Goal: Information Seeking & Learning: Learn about a topic

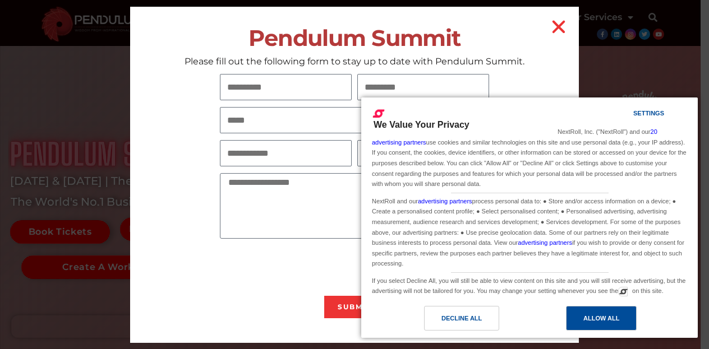
click at [596, 323] on div "Allow All" at bounding box center [601, 318] width 36 height 12
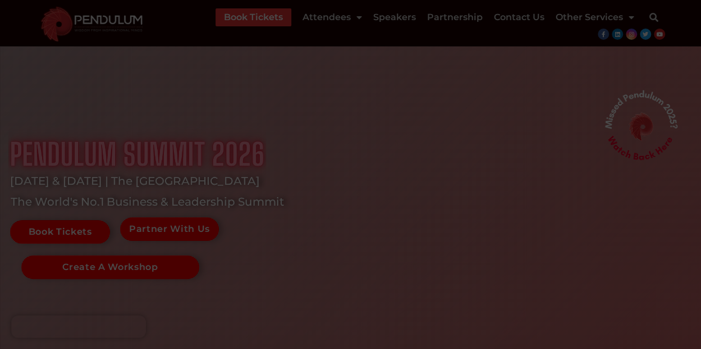
click at [559, 22] on icon "Close" at bounding box center [555, 27] width 18 height 18
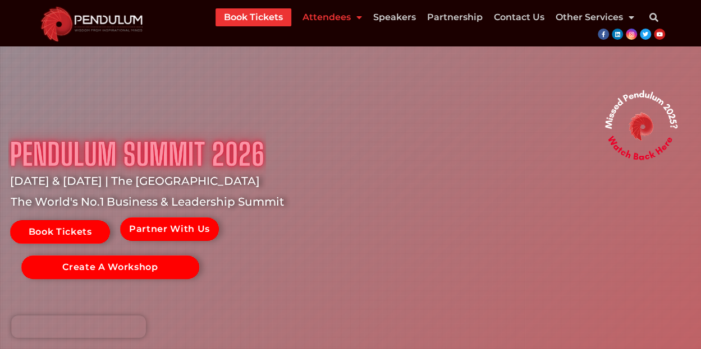
click at [338, 25] on link "Attendees" at bounding box center [331, 17] width 59 height 18
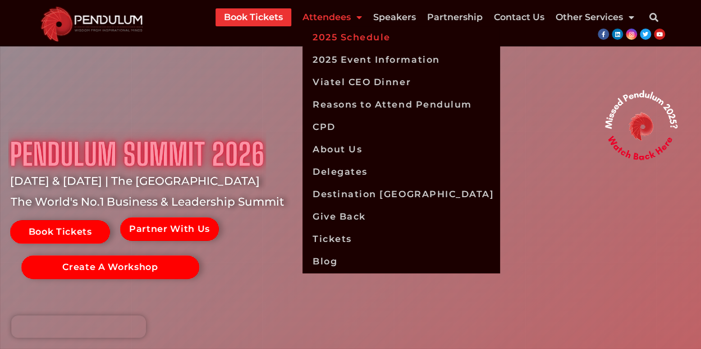
click at [333, 35] on link "2025 Schedule" at bounding box center [400, 37] width 197 height 22
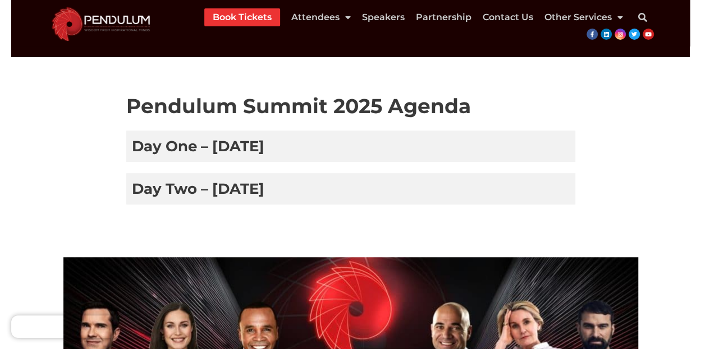
scroll to position [337, 0]
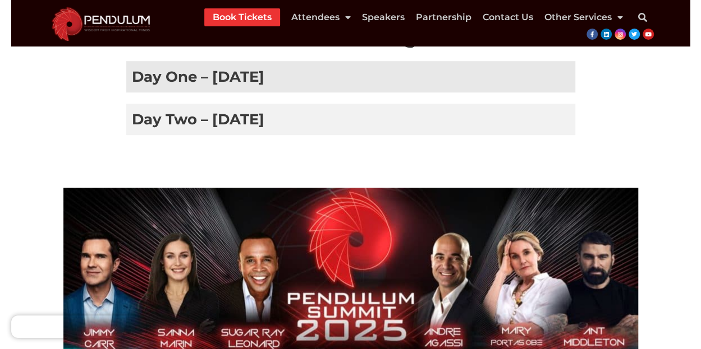
click at [310, 68] on h3 "Day One – [DATE]" at bounding box center [350, 76] width 449 height 31
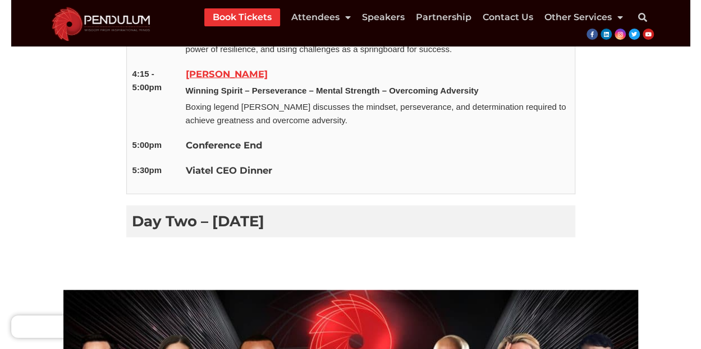
scroll to position [1066, 0]
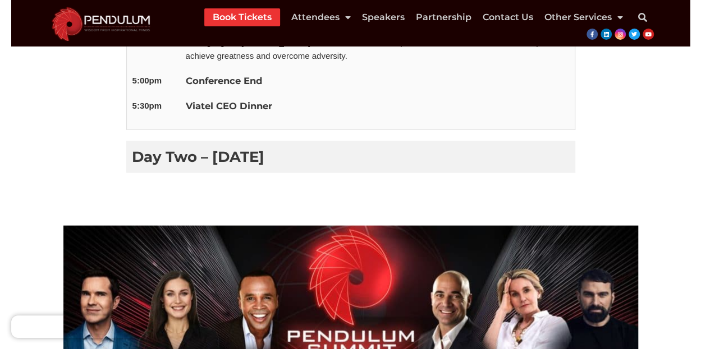
click at [329, 141] on h3 "Day Two – [DATE]" at bounding box center [350, 156] width 449 height 31
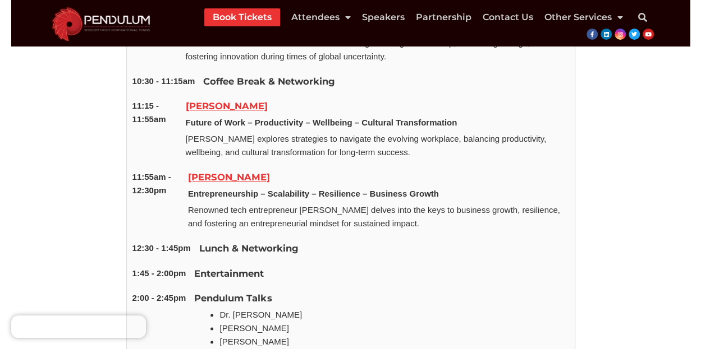
scroll to position [500, 0]
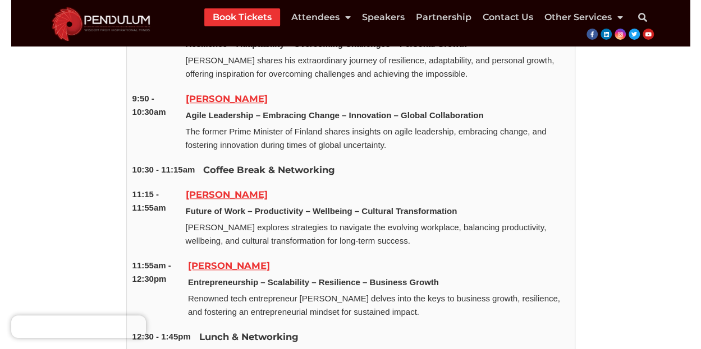
click at [260, 195] on link "[PERSON_NAME]" at bounding box center [227, 194] width 82 height 11
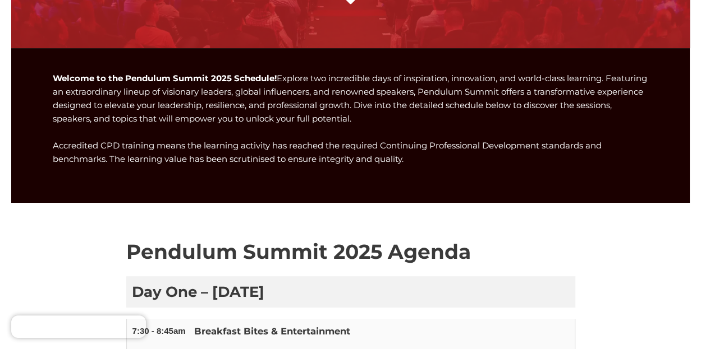
scroll to position [0, 0]
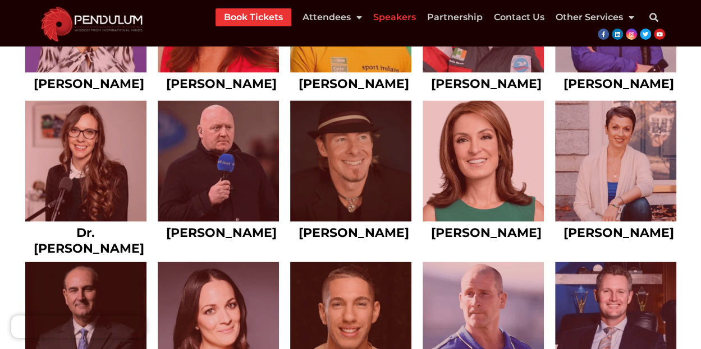
scroll to position [3140, 0]
